Goal: Task Accomplishment & Management: Use online tool/utility

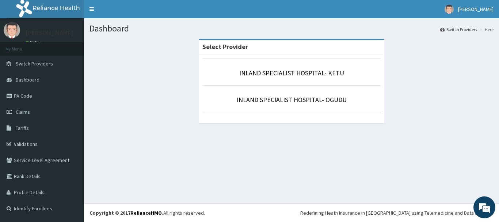
click at [290, 65] on li "INLAND SPECIALIST HOSPITAL- KETU" at bounding box center [291, 71] width 178 height 27
click at [291, 68] on li "INLAND SPECIALIST HOSPITAL- KETU" at bounding box center [291, 71] width 178 height 27
click at [291, 72] on link "INLAND SPECIALIST HOSPITAL- KETU" at bounding box center [291, 73] width 105 height 8
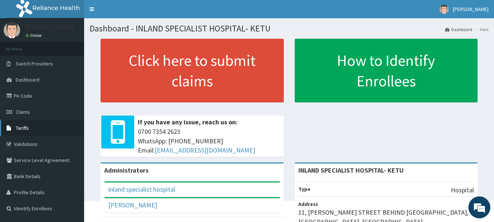
click at [20, 122] on link "Tariffs" at bounding box center [42, 128] width 84 height 16
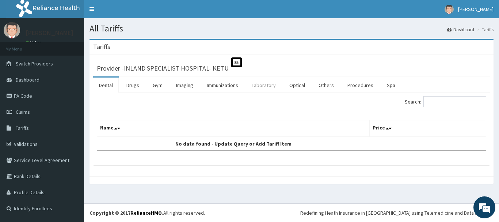
click at [264, 83] on link "Laboratory" at bounding box center [264, 84] width 36 height 15
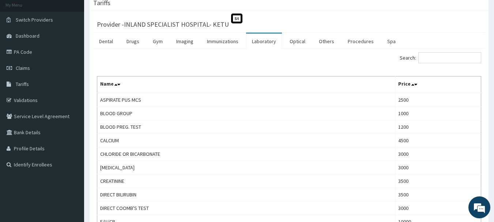
scroll to position [46, 0]
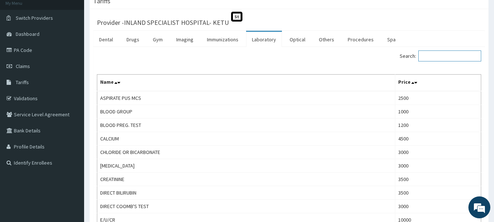
click at [443, 57] on input "Search:" at bounding box center [449, 55] width 63 height 11
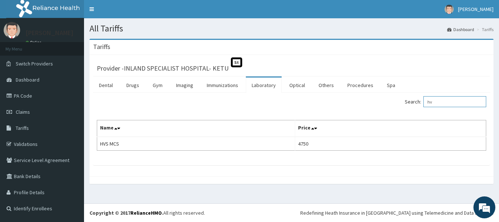
type input "h"
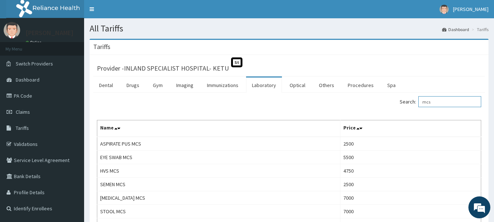
type input "mcs"
click at [438, 102] on input "mcs" at bounding box center [449, 101] width 63 height 11
click at [441, 99] on input "mcs" at bounding box center [449, 101] width 63 height 11
drag, startPoint x: 440, startPoint y: 99, endPoint x: 425, endPoint y: 101, distance: 14.3
click at [425, 101] on input "mcs" at bounding box center [449, 101] width 63 height 11
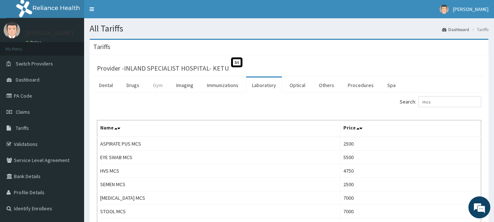
click at [156, 83] on link "Gym" at bounding box center [158, 84] width 22 height 15
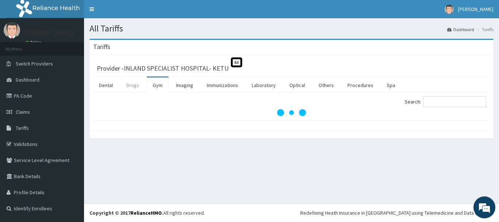
click at [129, 85] on link "Drugs" at bounding box center [133, 84] width 24 height 15
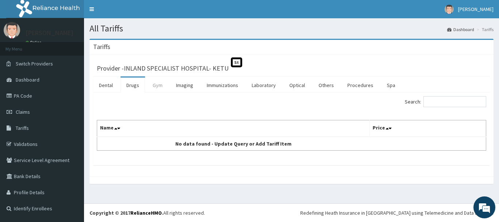
click at [158, 85] on link "Gym" at bounding box center [158, 84] width 22 height 15
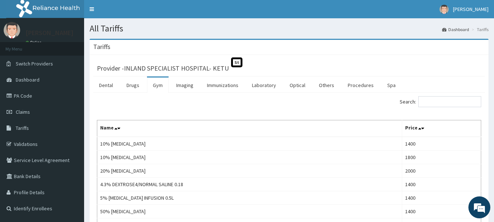
click at [145, 85] on ul "Dental Drugs Gym Imaging Immunizations Laboratory Optical Others Procedures Spa" at bounding box center [288, 84] width 391 height 16
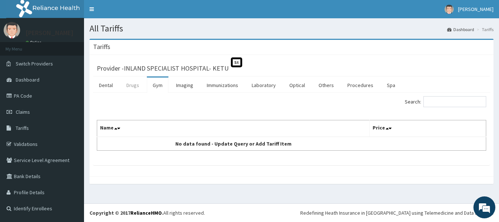
click at [140, 84] on link "Drugs" at bounding box center [133, 84] width 24 height 15
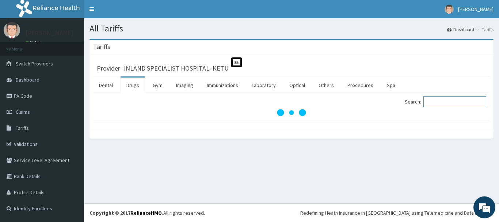
click at [445, 105] on input "Search:" at bounding box center [455, 101] width 63 height 11
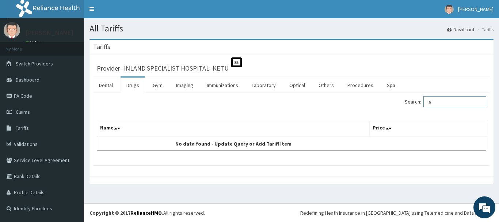
type input "l"
type input "Labe"
